Goal: Transaction & Acquisition: Purchase product/service

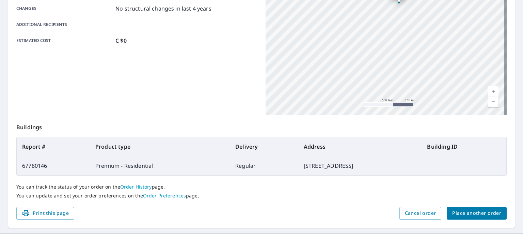
scroll to position [164, 0]
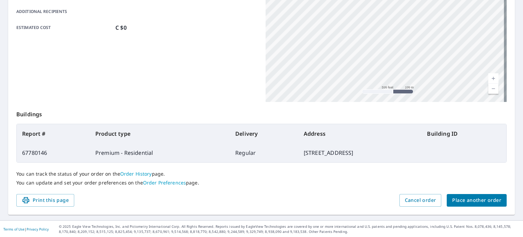
click at [473, 192] on div "You can track the status of your order on the Order History page. You can updat…" at bounding box center [261, 177] width 491 height 31
click at [464, 200] on span "Place another order" at bounding box center [476, 200] width 49 height 9
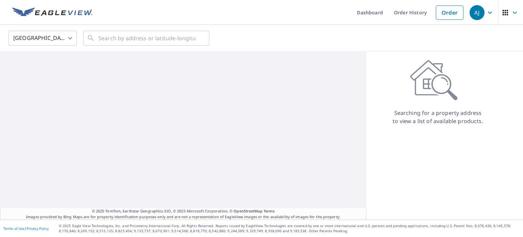
click at [28, 41] on body "AJ AJ Dashboard Order History Order AJ United States US ​ ​ © 2025 TomTom, Eart…" at bounding box center [261, 118] width 523 height 237
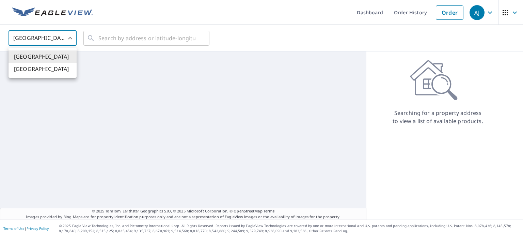
click at [30, 69] on li "Canada" at bounding box center [43, 69] width 68 height 12
type input "CA"
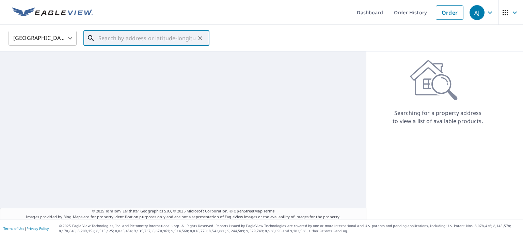
click at [142, 34] on input "text" at bounding box center [146, 38] width 97 height 19
paste input "27 Rhonda Ln, Fredericton, NB E3B 9H7, Canada"
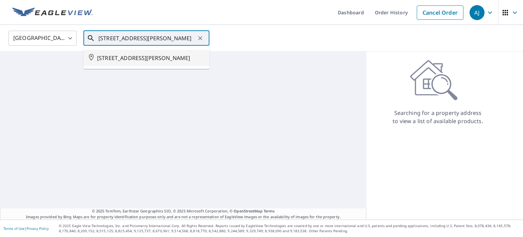
click at [123, 54] on span "27 RHONDA LANE FREDERICTON NB E3B9H7" at bounding box center [150, 58] width 107 height 8
type input "27 RHONDA LANE FREDERICTON NB E3B9H7"
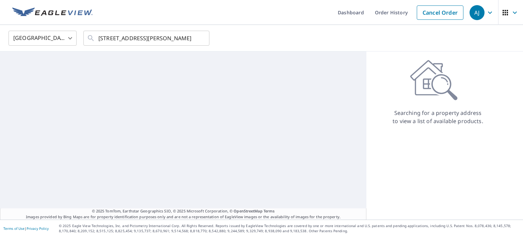
scroll to position [0, 0]
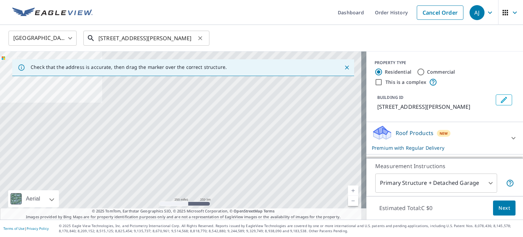
click at [152, 36] on input "27 RHONDA LANE FREDERICTON NB E3B9H7" at bounding box center [146, 38] width 97 height 19
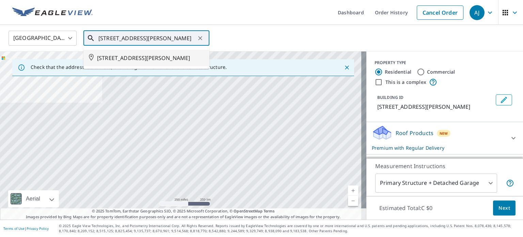
click at [155, 62] on span "27 RHONDA LANE FREDERICTON NB E3B9H7" at bounding box center [150, 58] width 107 height 8
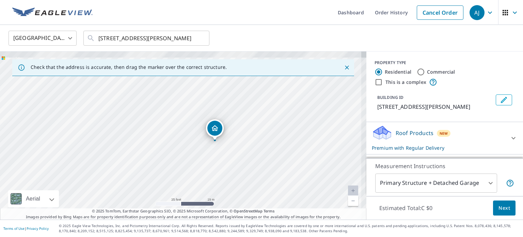
drag, startPoint x: 193, startPoint y: 102, endPoint x: 204, endPoint y: 143, distance: 42.5
click at [204, 144] on div "27 RHONDA LANE FREDERICTON NB E3B9H7" at bounding box center [183, 135] width 367 height 168
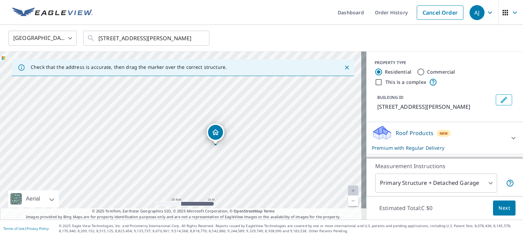
click at [500, 202] on button "Next" at bounding box center [504, 207] width 22 height 15
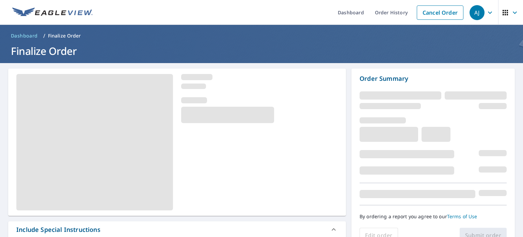
scroll to position [102, 0]
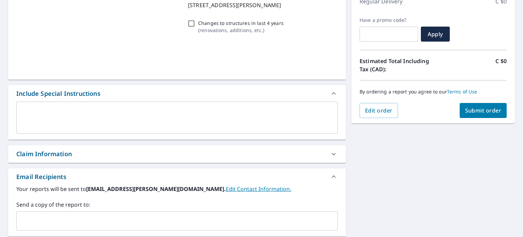
click at [474, 115] on button "Submit order" at bounding box center [483, 110] width 47 height 15
checkbox input "true"
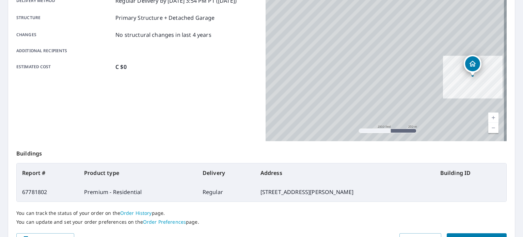
scroll to position [136, 0]
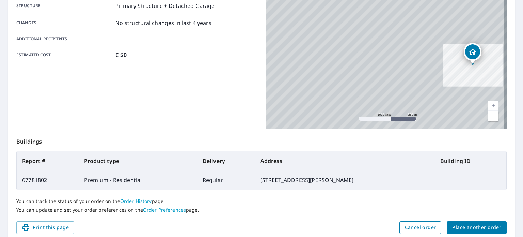
click at [418, 222] on button "Cancel order" at bounding box center [421, 227] width 42 height 13
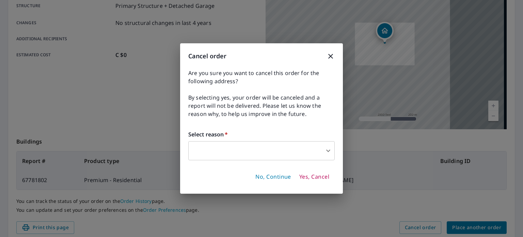
click at [273, 147] on body "AJ AJ Dashboard Order History Order AJ Order Submitted Order details Product ty…" at bounding box center [261, 118] width 523 height 237
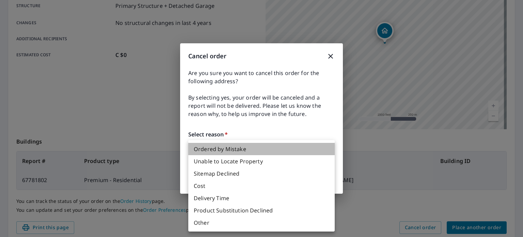
click at [219, 147] on li "Ordered by Mistake" at bounding box center [261, 149] width 146 height 12
type input "30"
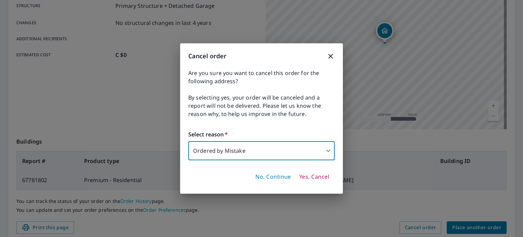
click at [297, 175] on button "Yes, Cancel" at bounding box center [314, 177] width 35 height 12
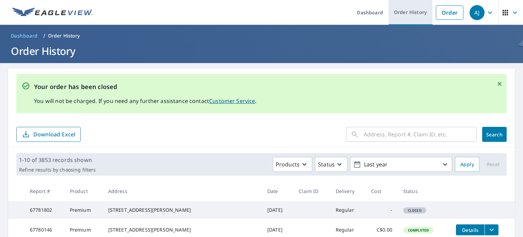
drag, startPoint x: 436, startPoint y: 13, endPoint x: 423, endPoint y: 16, distance: 13.1
click at [436, 13] on link "Order" at bounding box center [450, 12] width 28 height 14
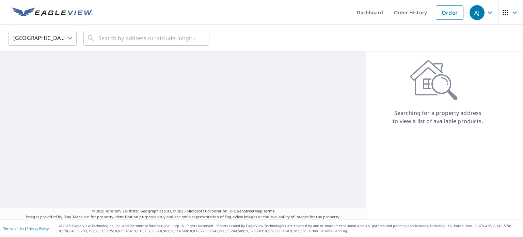
click at [48, 44] on body "AJ AJ Dashboard Order History Order AJ United States US ​ ​ © 2025 TomTom, Eart…" at bounding box center [261, 118] width 523 height 237
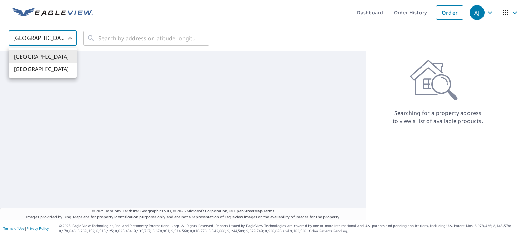
click at [45, 75] on ul "United States Canada" at bounding box center [43, 63] width 68 height 30
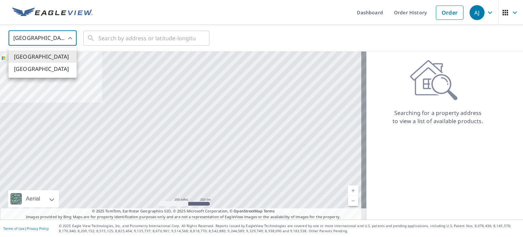
click at [52, 63] on li "Canada" at bounding box center [43, 69] width 68 height 12
type input "CA"
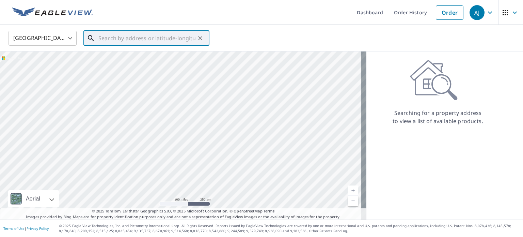
click at [118, 32] on input "text" at bounding box center [146, 38] width 97 height 19
paste input "940 Rue Saint-LouisGatineau, QC J8T 2S4"
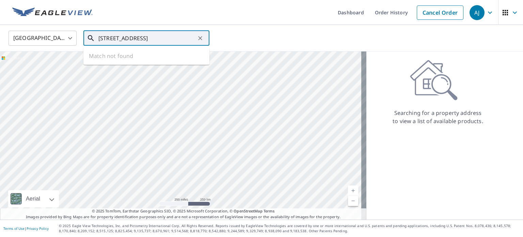
scroll to position [0, 9]
type input "940 Rue Saint-LouisGatineau, QC J8T 2S4"
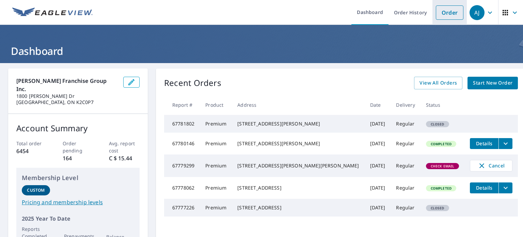
click at [433, 11] on li "Order" at bounding box center [450, 12] width 34 height 25
click at [445, 12] on link "Order" at bounding box center [450, 12] width 28 height 14
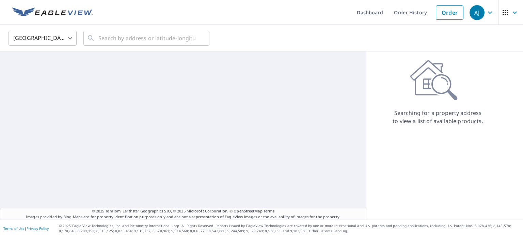
click at [27, 36] on body "AJ AJ Dashboard Order History Order AJ United States US ​ ​ © 2025 TomTom, Eart…" at bounding box center [261, 118] width 523 height 237
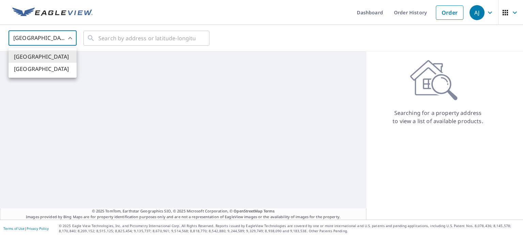
click at [29, 66] on li "[GEOGRAPHIC_DATA]" at bounding box center [43, 69] width 68 height 12
type input "CA"
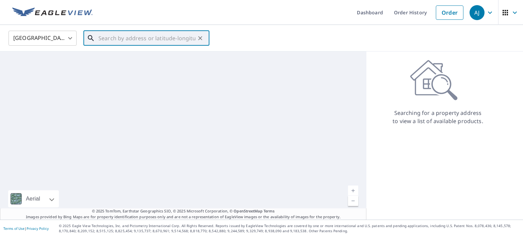
click at [121, 29] on input "text" at bounding box center [146, 38] width 97 height 19
paste input "1168 Kipps Ln, London, ON N5Y 4S7, Canada"
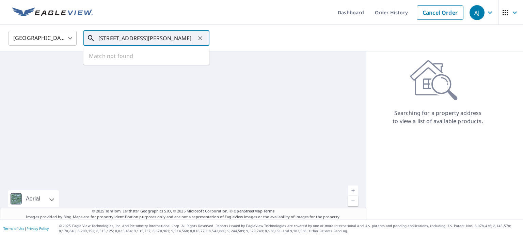
scroll to position [0, 19]
click at [119, 58] on span "1168 KIPPS LANE LONDON ON N5Y4S7" at bounding box center [150, 58] width 107 height 8
type input "1168 KIPPS LANE LONDON ON N5Y4S7"
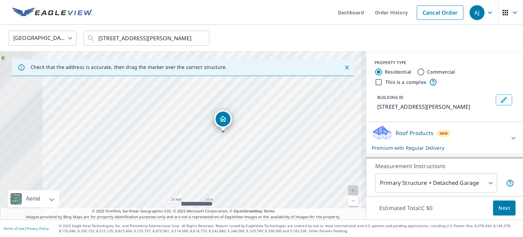
drag, startPoint x: 131, startPoint y: 122, endPoint x: 208, endPoint y: 136, distance: 77.9
click at [208, 136] on div "1168 KIPPS LANE LONDON ON N5Y4S7" at bounding box center [183, 135] width 367 height 168
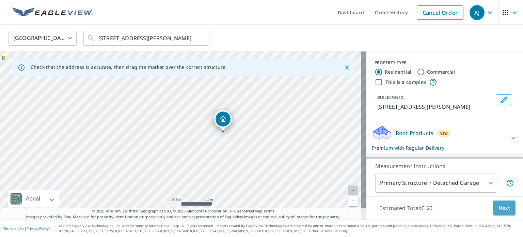
click at [494, 204] on button "Next" at bounding box center [504, 207] width 22 height 15
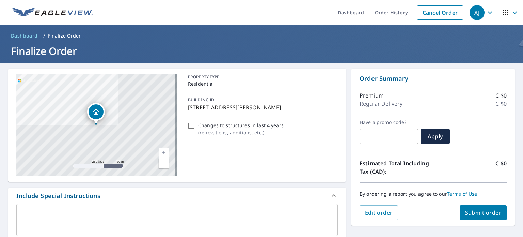
click at [486, 211] on span "Submit order" at bounding box center [483, 212] width 36 height 7
checkbox input "true"
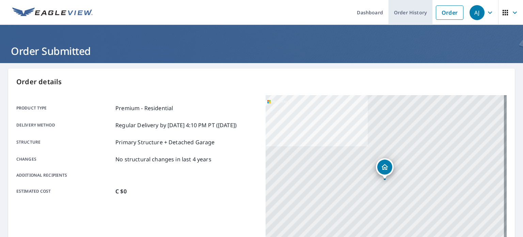
click at [411, 11] on link "Order History" at bounding box center [411, 12] width 44 height 25
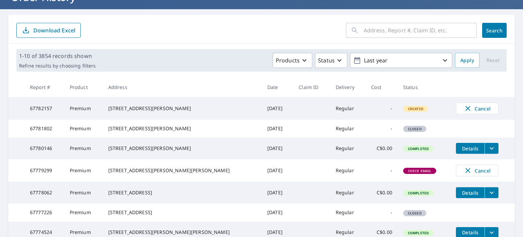
scroll to position [102, 0]
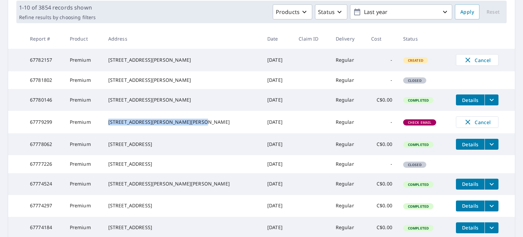
drag, startPoint x: 179, startPoint y: 139, endPoint x: 118, endPoint y: 131, distance: 61.5
click at [118, 125] on div "[STREET_ADDRESS][PERSON_NAME][PERSON_NAME]" at bounding box center [182, 122] width 148 height 7
copy div "[STREET_ADDRESS][PERSON_NAME][PERSON_NAME]"
drag, startPoint x: 470, startPoint y: 133, endPoint x: 462, endPoint y: 133, distance: 7.8
click at [463, 126] on span "Cancel" at bounding box center [477, 122] width 28 height 8
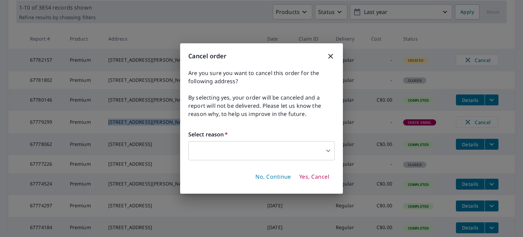
click at [329, 54] on icon "button" at bounding box center [330, 56] width 5 height 5
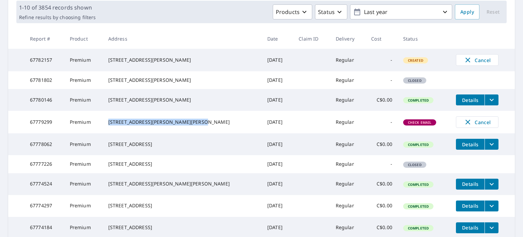
click at [262, 133] on td "[DATE]" at bounding box center [277, 122] width 31 height 22
click at [406, 125] on span "Check Email" at bounding box center [420, 122] width 32 height 5
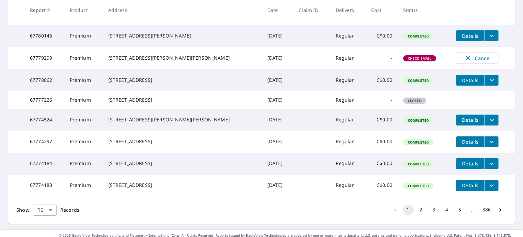
scroll to position [170, 0]
